Goal: Find specific page/section: Find specific page/section

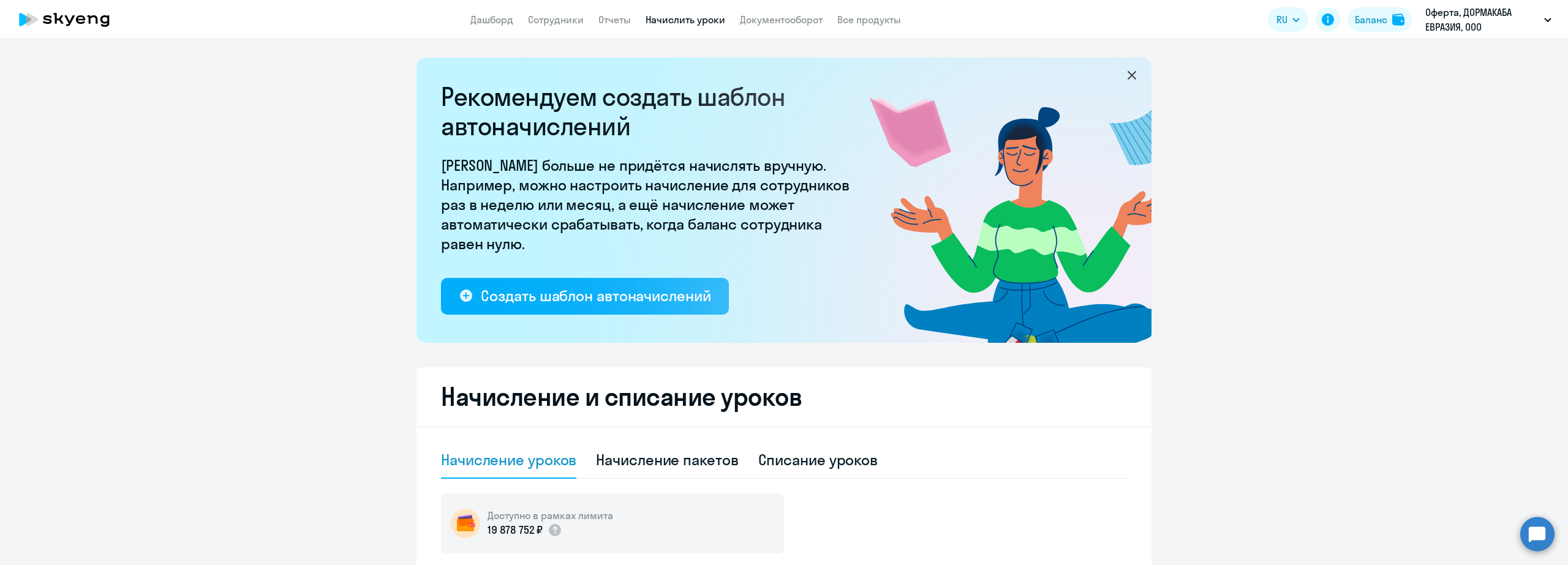
select select "10"
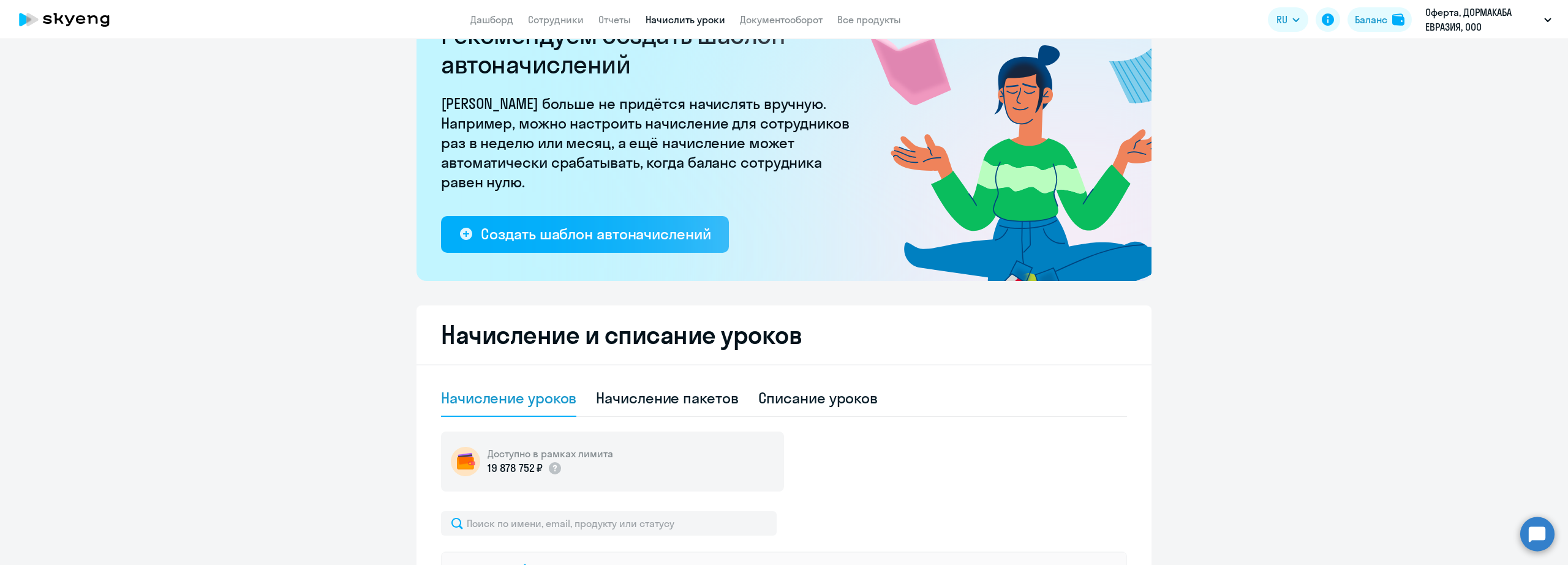
scroll to position [184, 0]
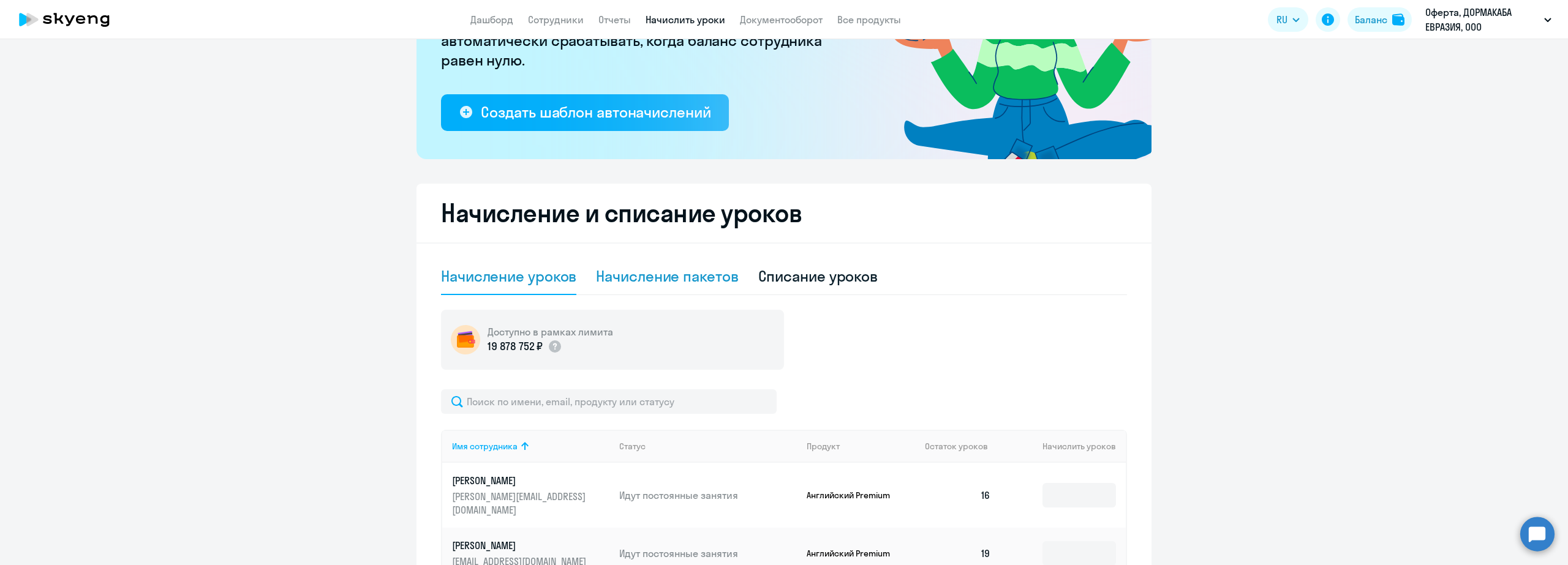
click at [639, 271] on div "Начисление пакетов" at bounding box center [667, 276] width 142 height 19
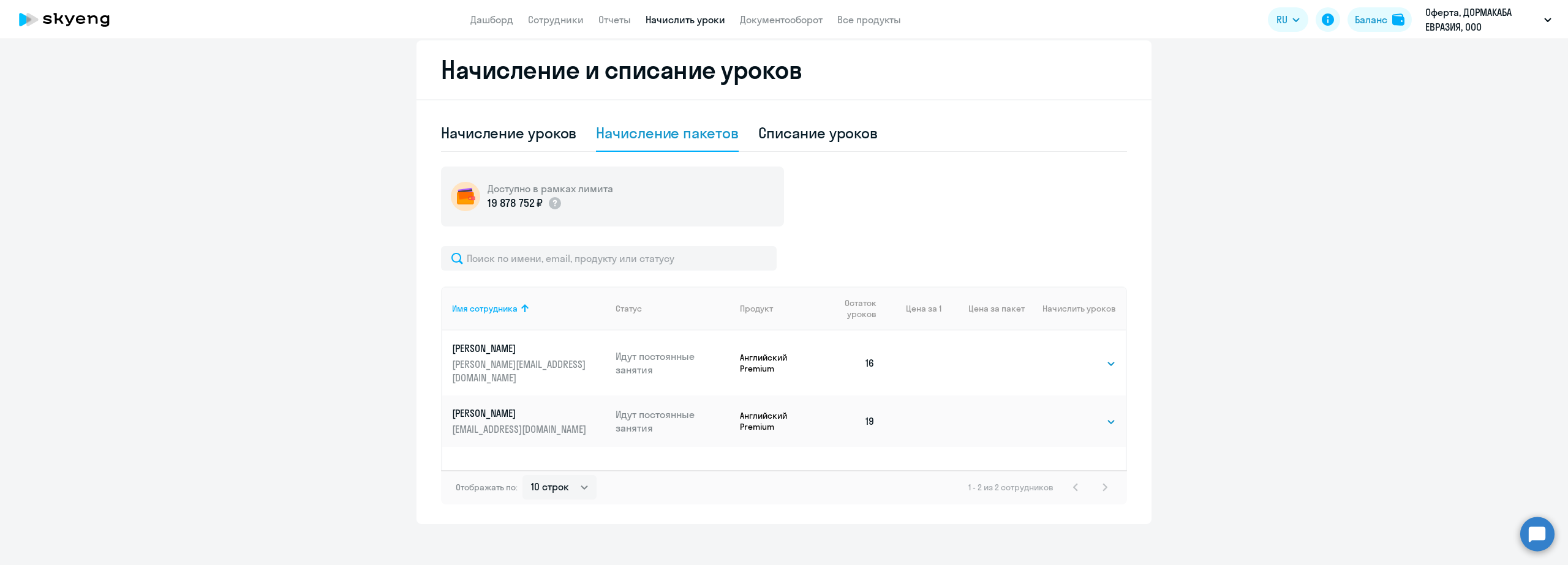
scroll to position [335, 0]
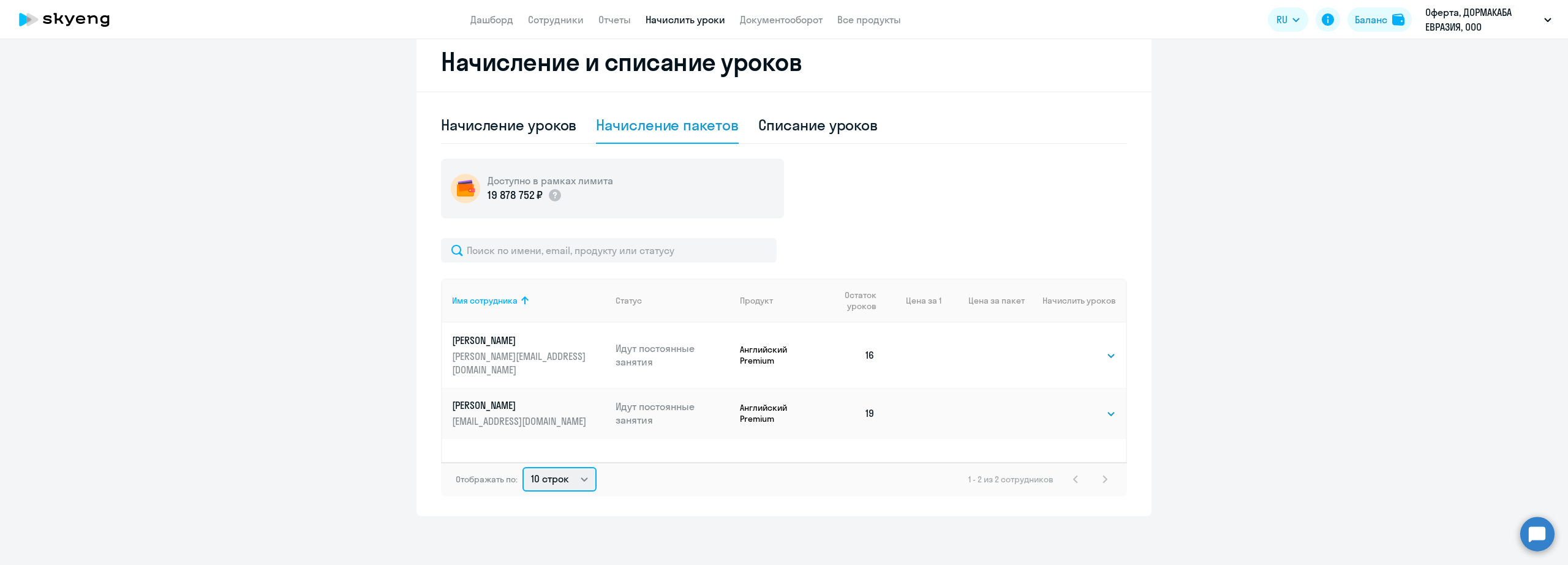
click at [575, 482] on select "10 строк 30 строк 50 строк" at bounding box center [559, 479] width 74 height 24
select select "30"
click at [522, 467] on select "10 строк 30 строк 50 строк" at bounding box center [559, 479] width 74 height 24
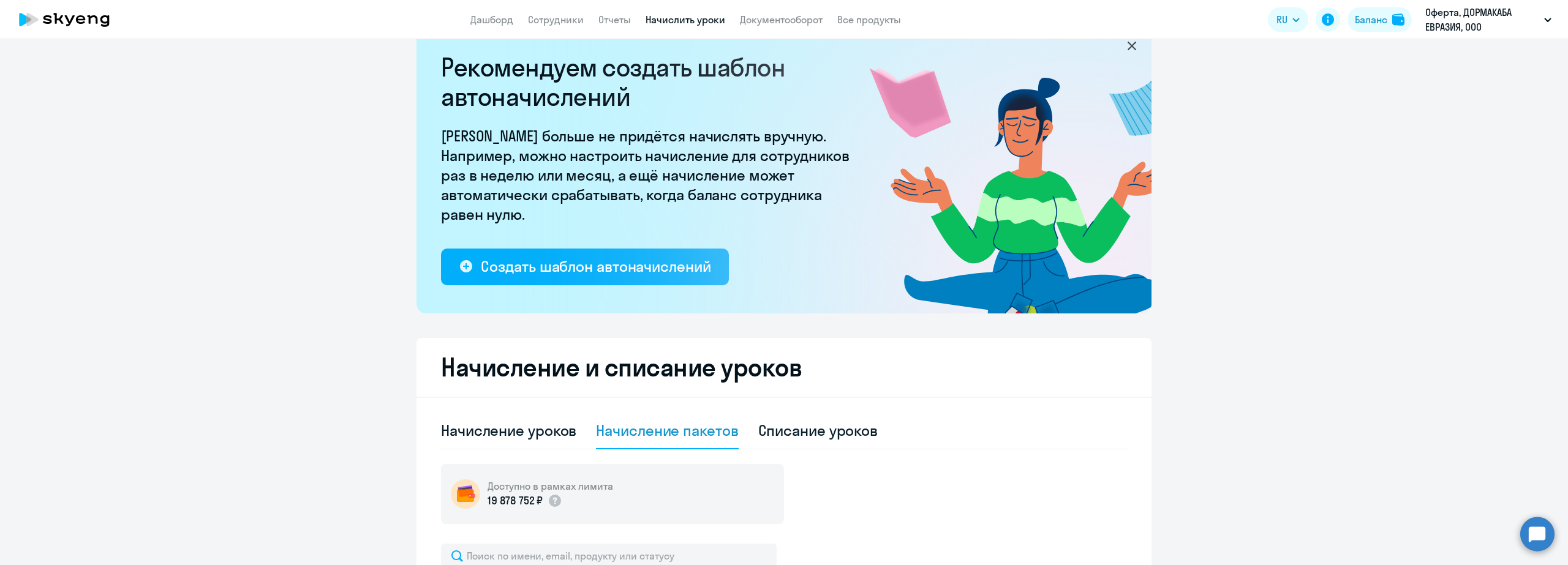
scroll to position [29, 0]
click at [527, 432] on div "Начисление уроков" at bounding box center [508, 431] width 135 height 19
select select "10"
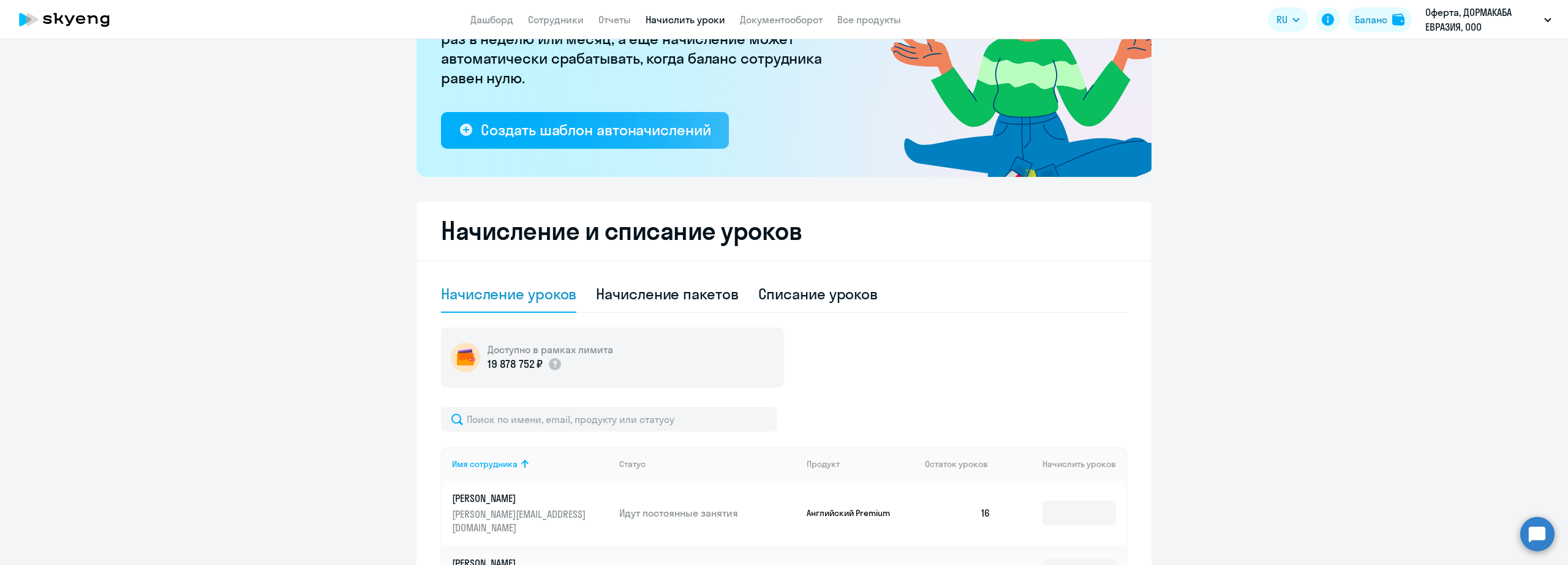
scroll to position [0, 0]
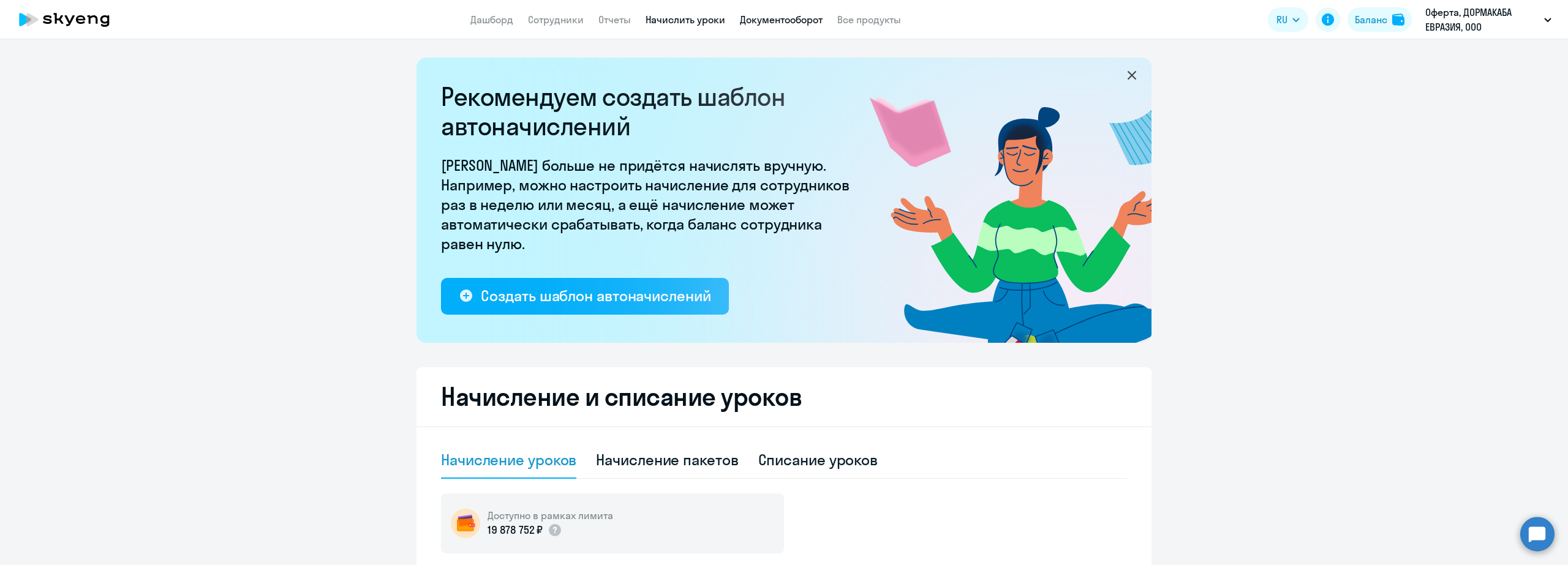
click at [765, 14] on link "Документооборот" at bounding box center [781, 20] width 83 height 12
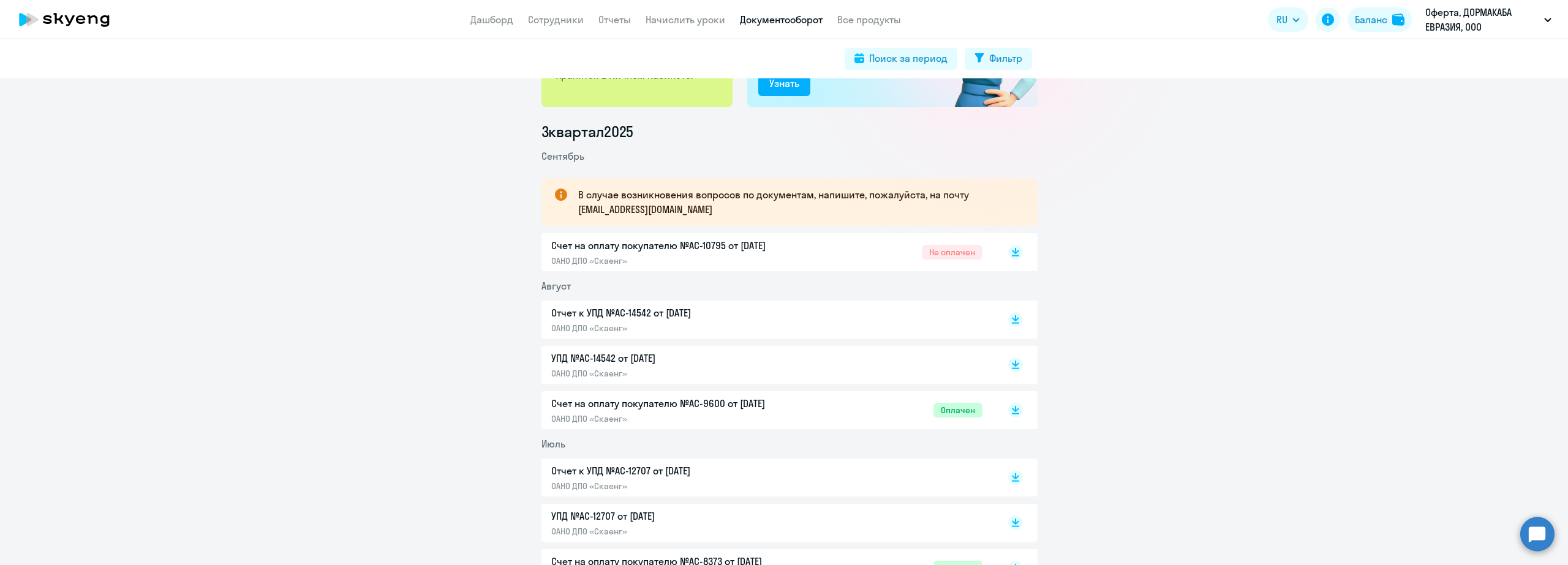
scroll to position [122, 0]
click at [737, 326] on p "ОАНО ДПО «Скаенг»" at bounding box center [679, 331] width 257 height 11
